Goal: Information Seeking & Learning: Learn about a topic

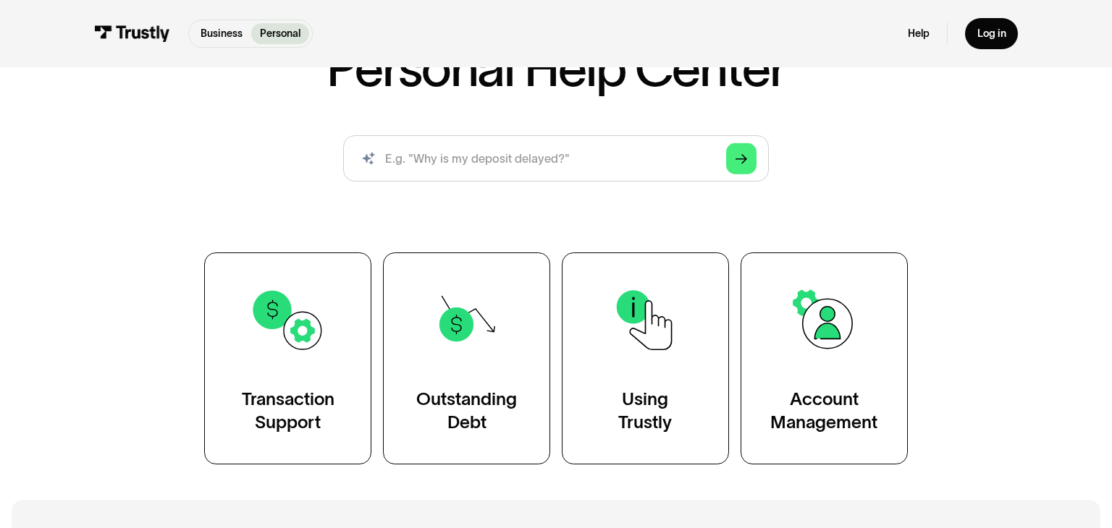
scroll to position [129, 0]
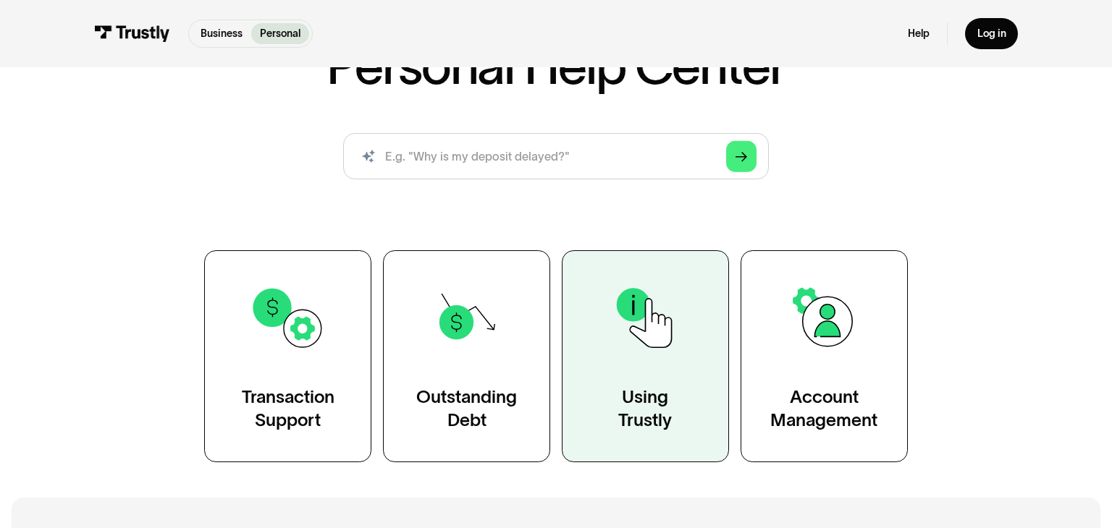
click at [655, 324] on img at bounding box center [645, 318] width 76 height 76
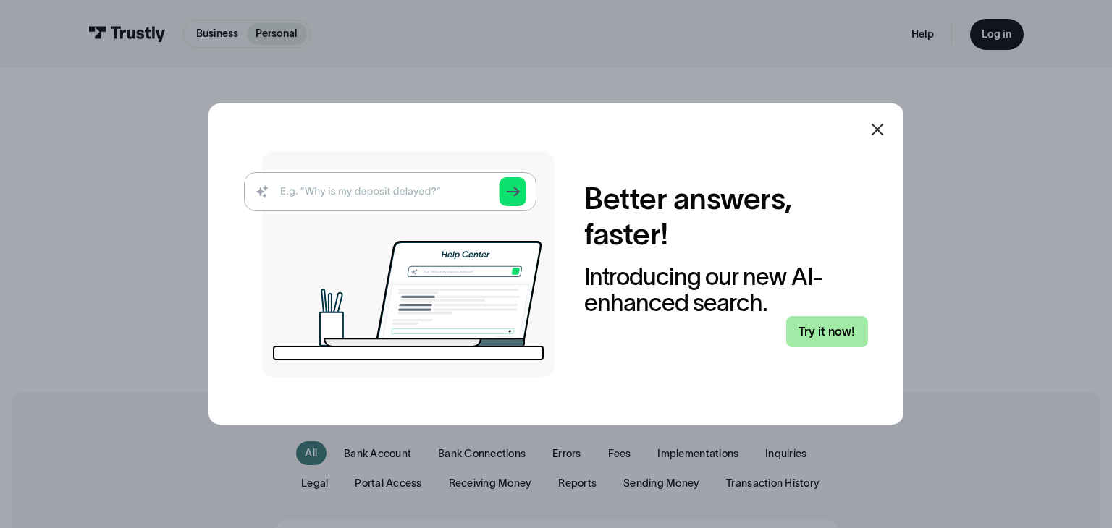
click at [830, 334] on link "Try it now!" at bounding box center [827, 331] width 82 height 31
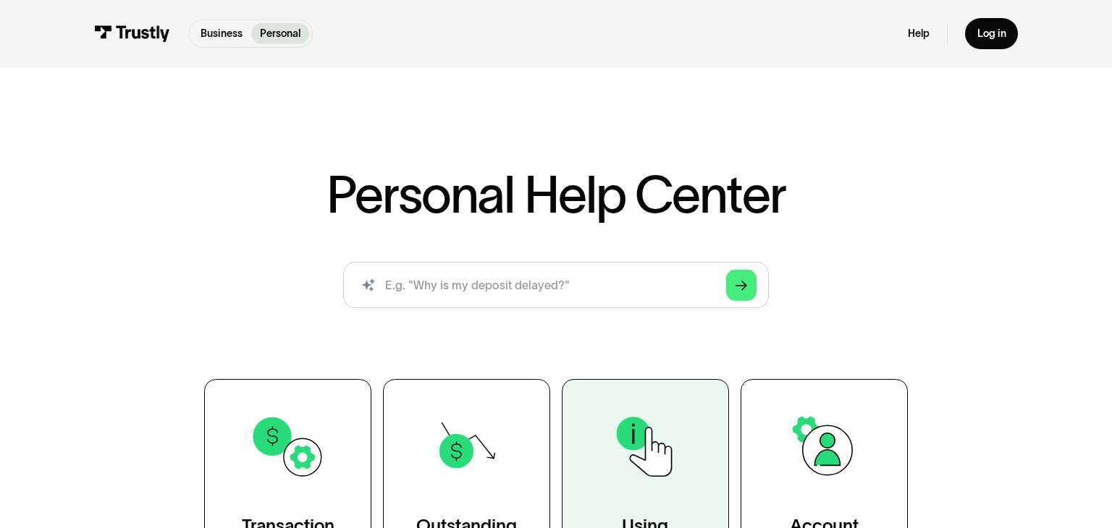
click at [651, 494] on link "Using Trustly" at bounding box center [645, 485] width 167 height 213
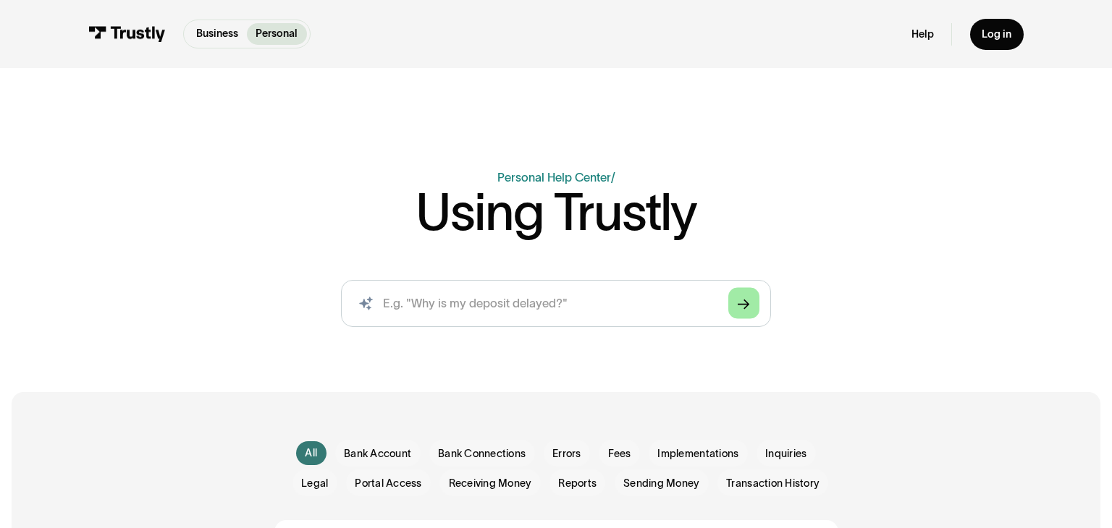
click at [749, 305] on icon "Arrow Right" at bounding box center [744, 304] width 12 height 12
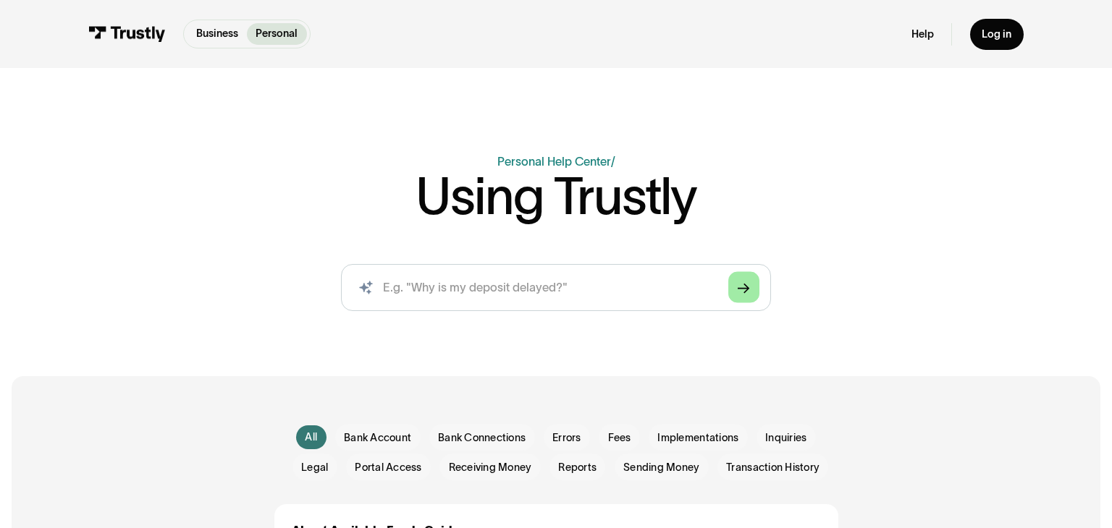
scroll to position [22, 0]
